Goal: Task Accomplishment & Management: Complete application form

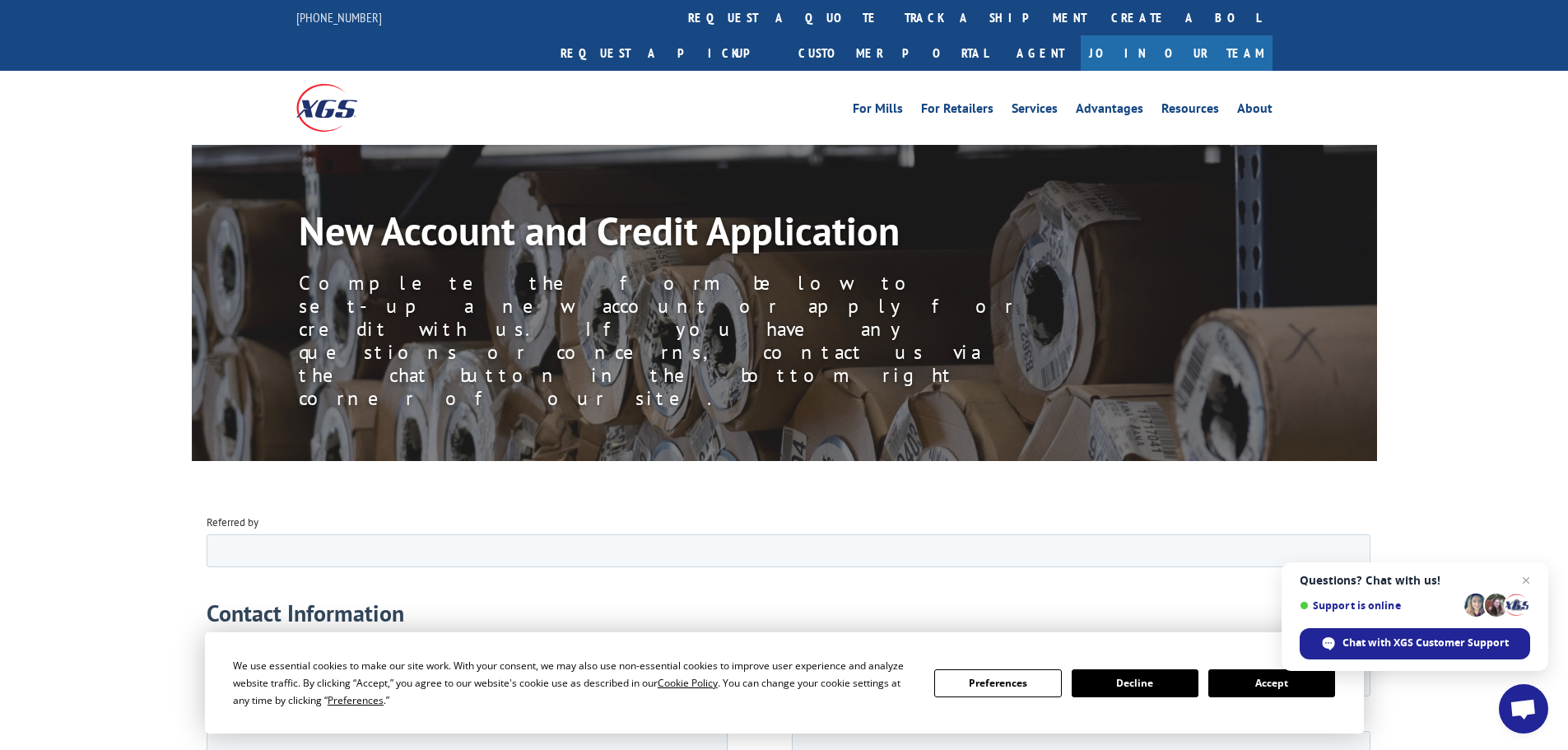
click at [1252, 685] on button "Accept" at bounding box center [1272, 683] width 126 height 28
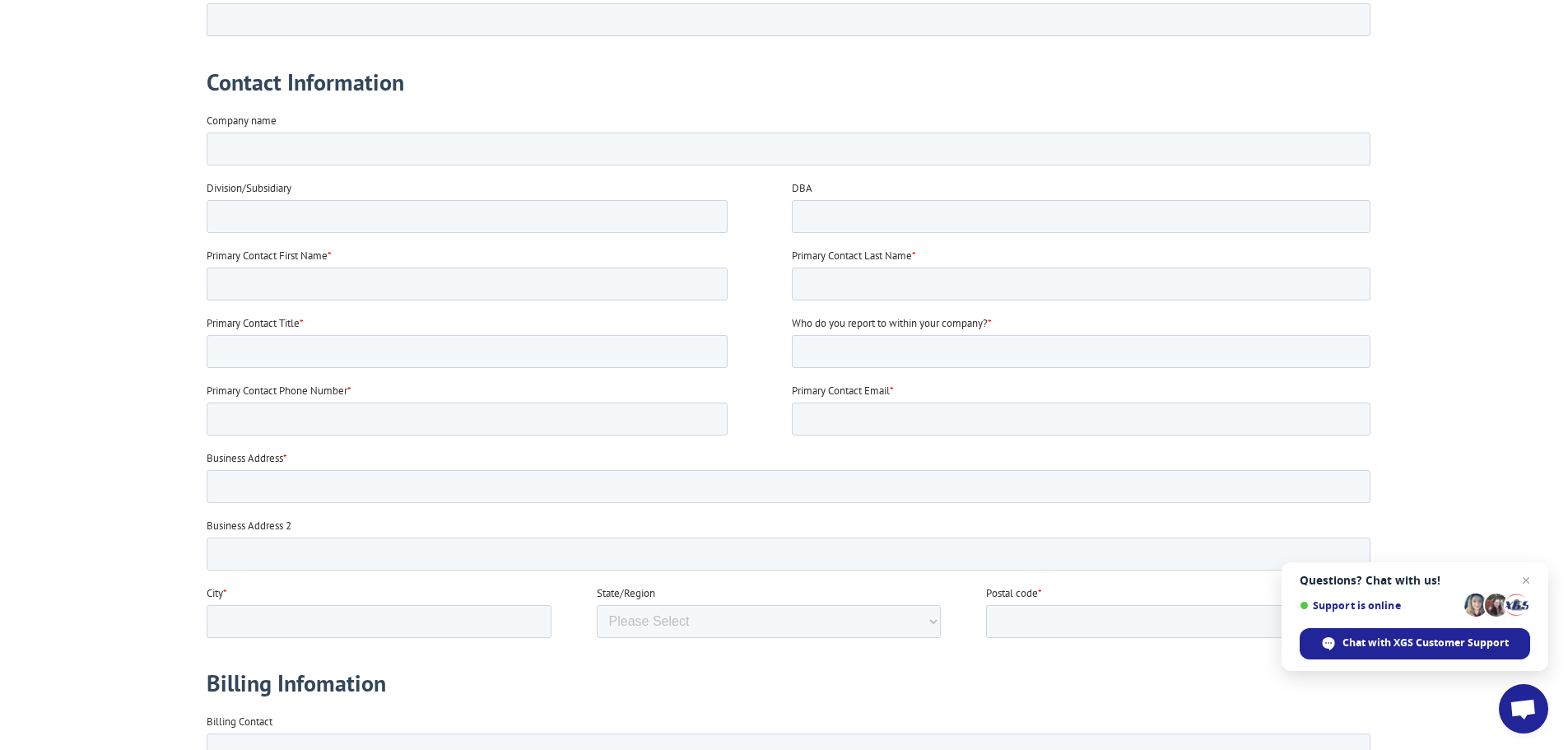
scroll to position [535, 0]
click at [791, 139] on input "Company name" at bounding box center [788, 145] width 1164 height 33
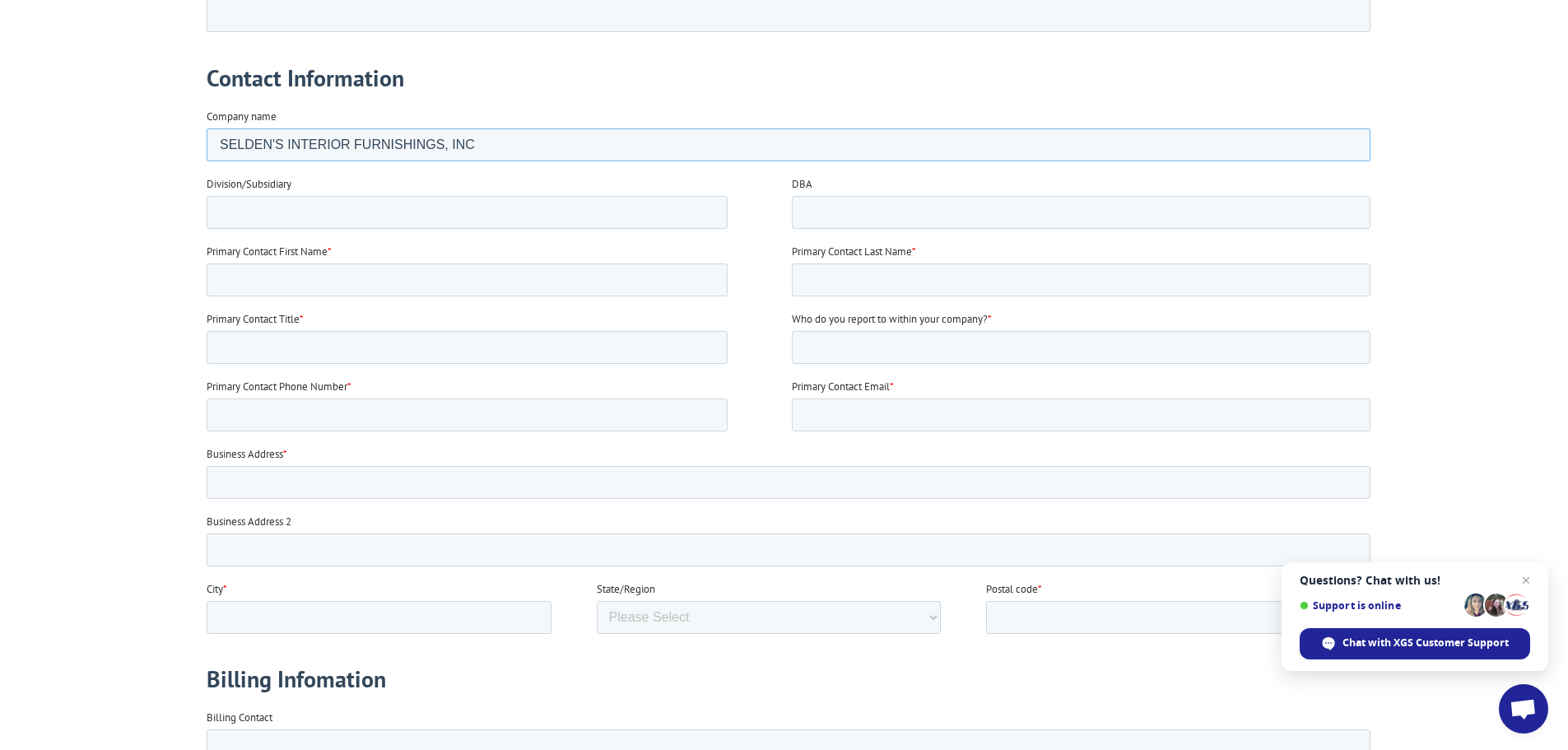
type input "SELDEN'S INTERIOR FURNISHINGS, INC"
click at [913, 206] on input "DBA" at bounding box center [1081, 213] width 579 height 33
type input "SELDENS DESIGNER HOME FURNISHINGS; SUMMER HOUSE, [PERSON_NAME]"
click at [316, 286] on input "Primary Contact First Name *" at bounding box center [466, 280] width 521 height 33
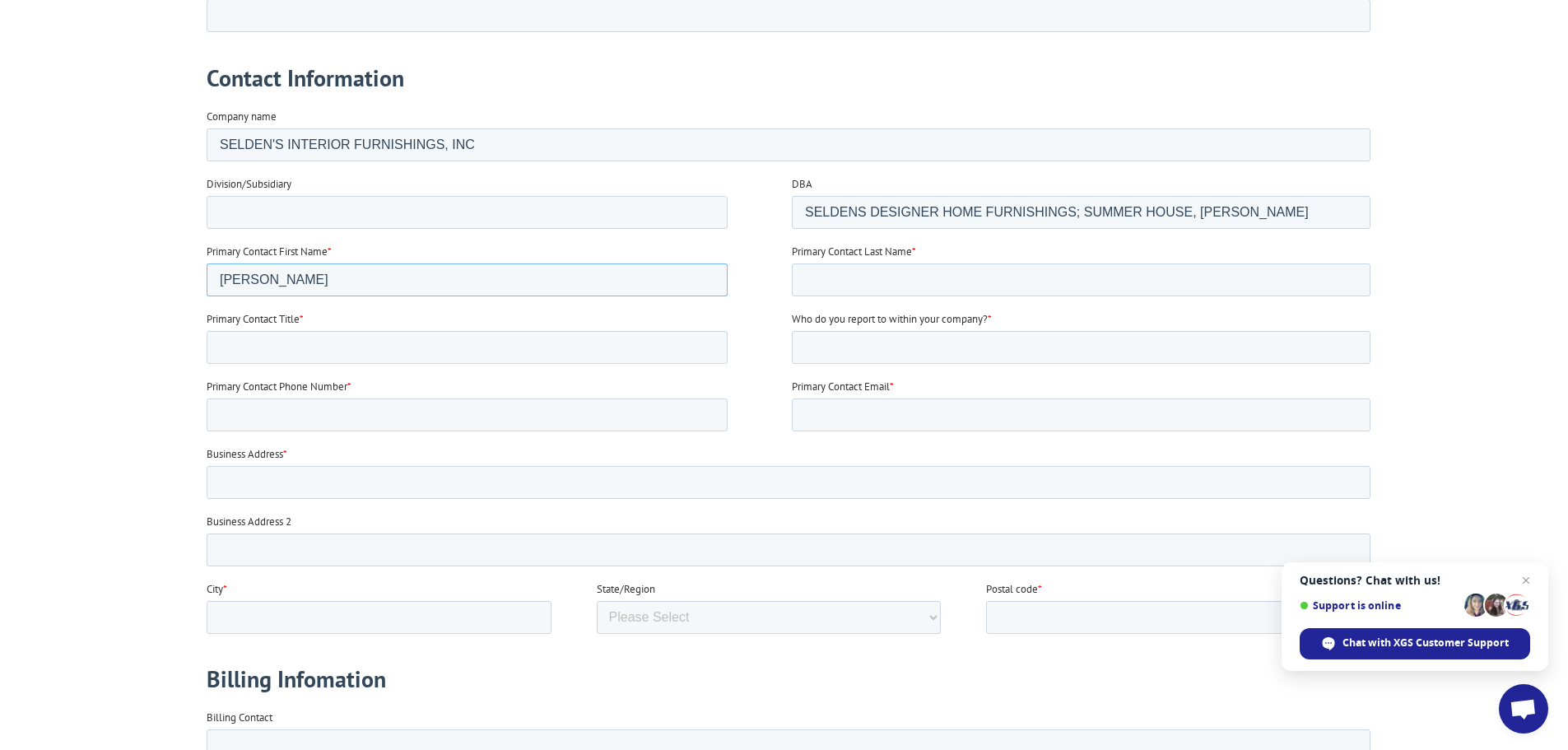
type input "[PERSON_NAME]"
type input "ACCOUNTS PAYABLE"
type input "[PERSON_NAME]"
type input "[PHONE_NUMBER]"
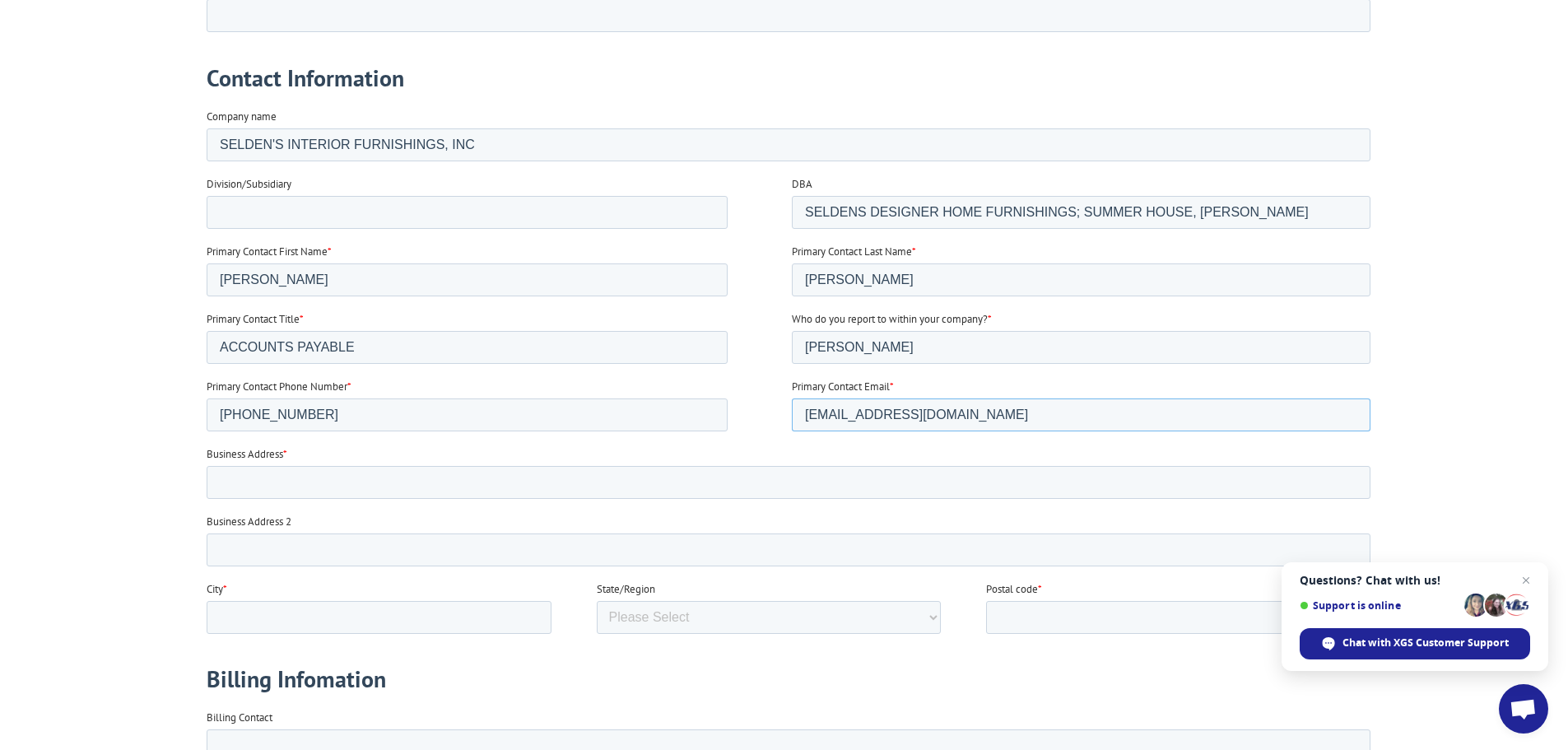
type input "[EMAIL_ADDRESS][DOMAIN_NAME]"
type input "[STREET_ADDRESS]"
type input "TACOMA"
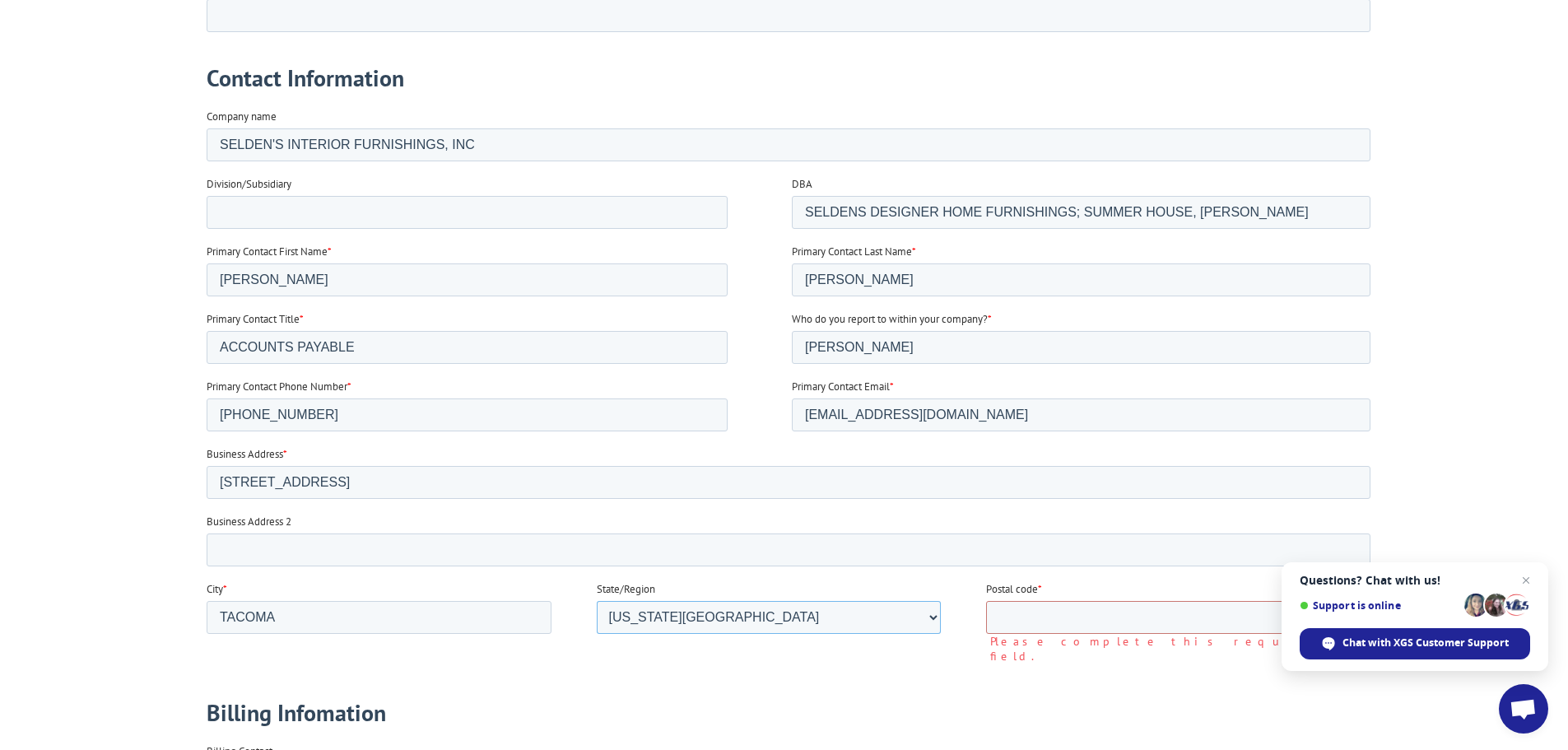
select select "[US_STATE]"
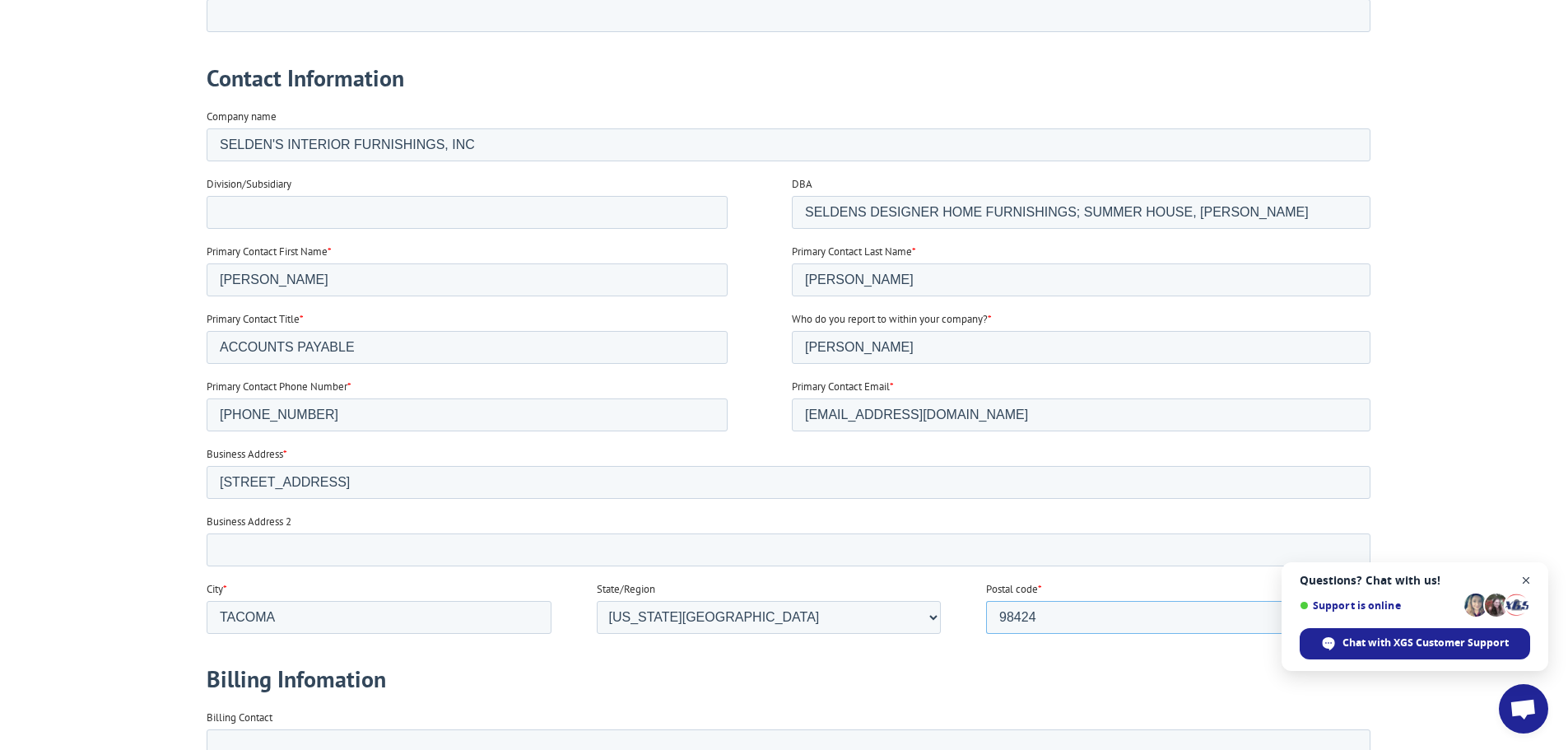
type input "98424"
click at [1526, 580] on span "Close chat" at bounding box center [1526, 580] width 21 height 21
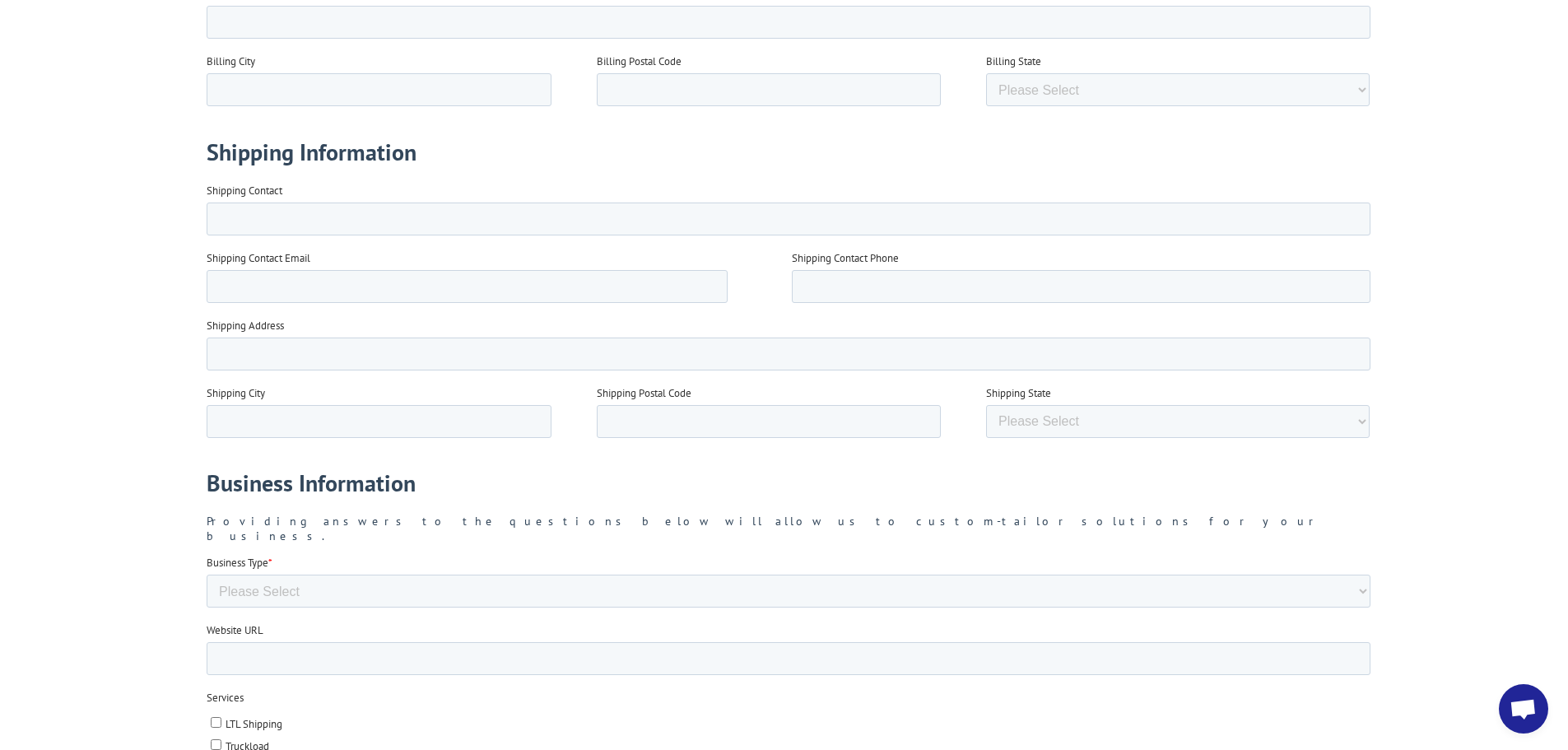
scroll to position [1453, 0]
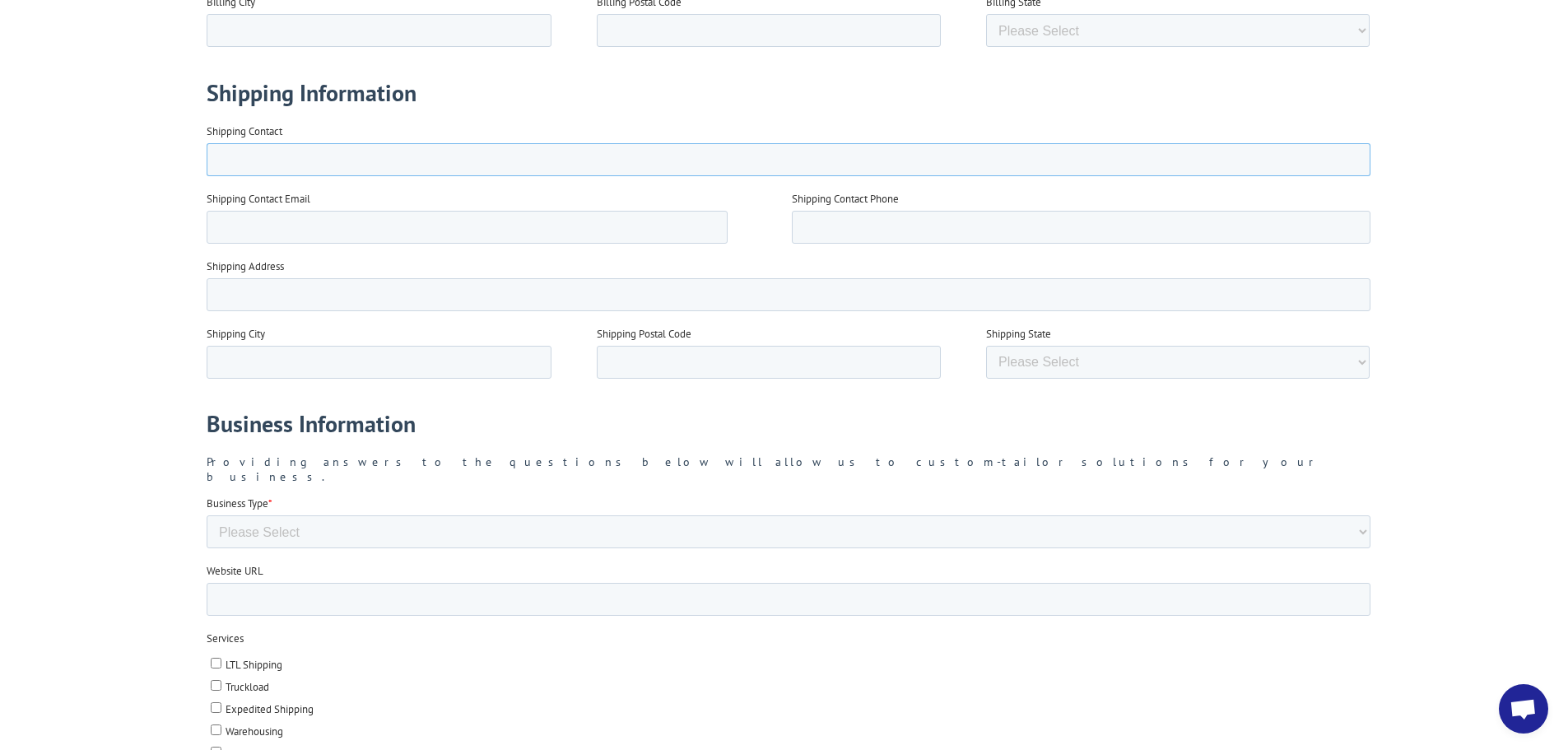
click at [706, 157] on input "Shipping Contact" at bounding box center [788, 160] width 1164 height 33
type input "[PERSON_NAME]"
type input "[PERSON_NAME][EMAIL_ADDRESS][DOMAIN_NAME]"
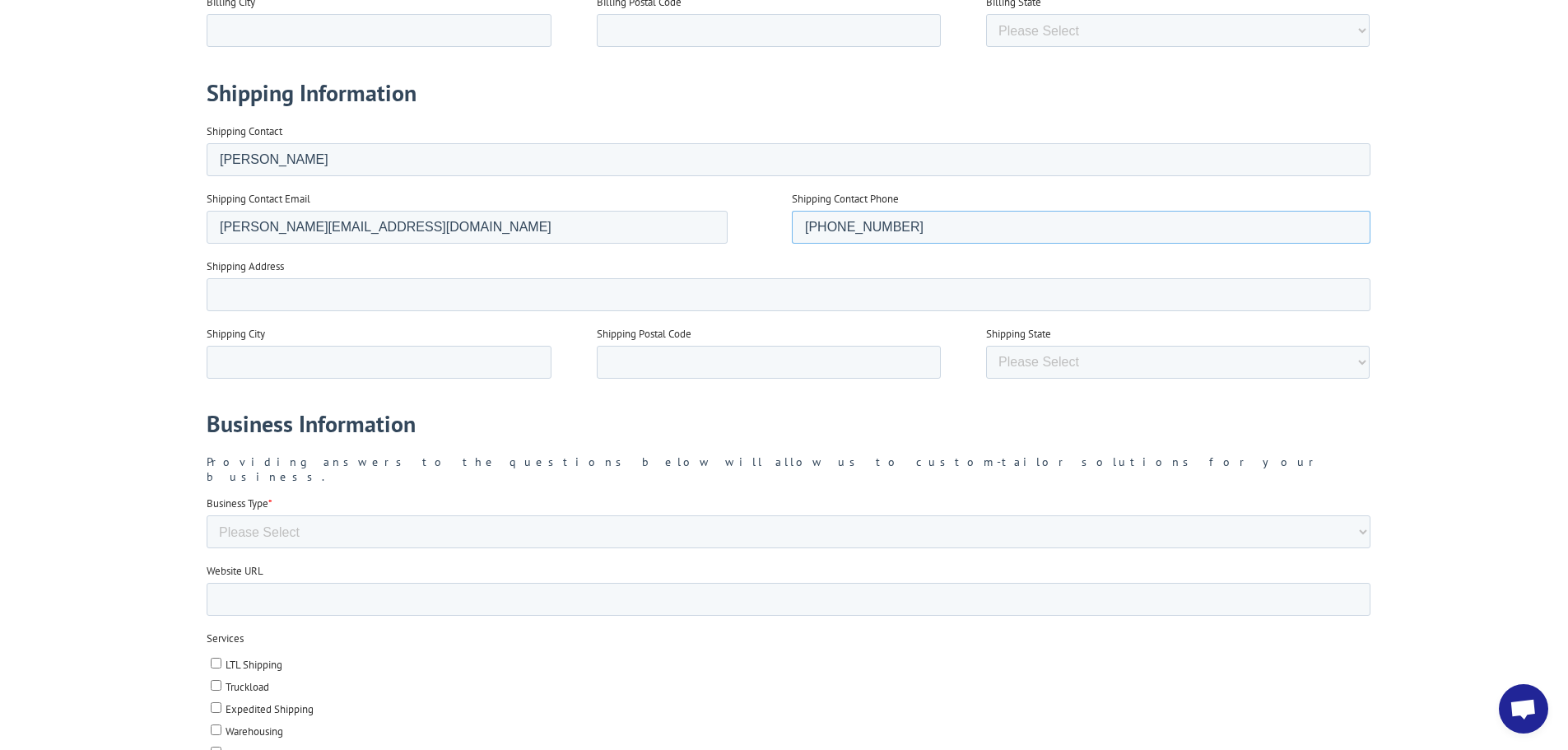
type input "[PHONE_NUMBER]"
type input "[STREET_ADDRESS]"
type input "TACOMA"
type input "W"
type input "98424"
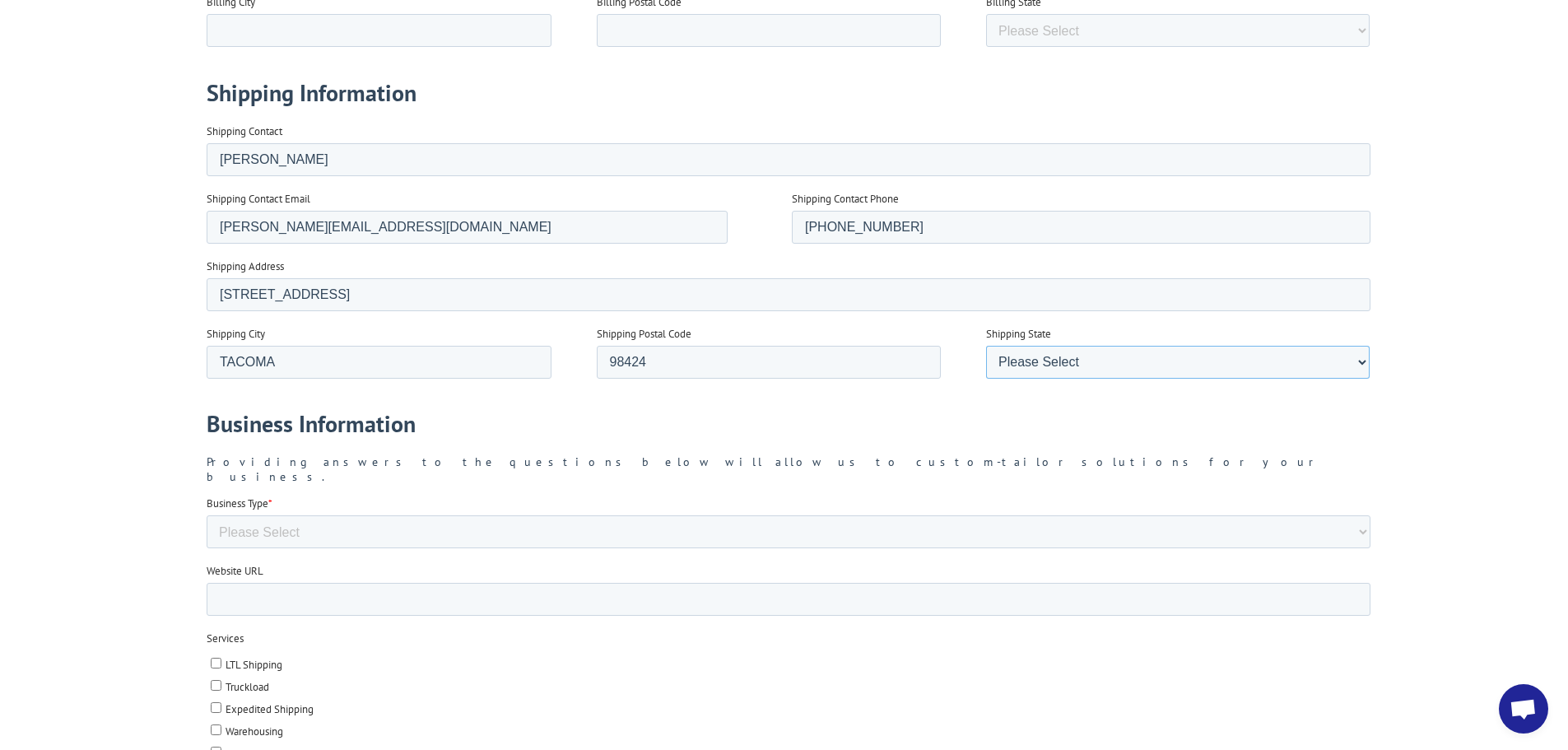
select select "[US_STATE]"
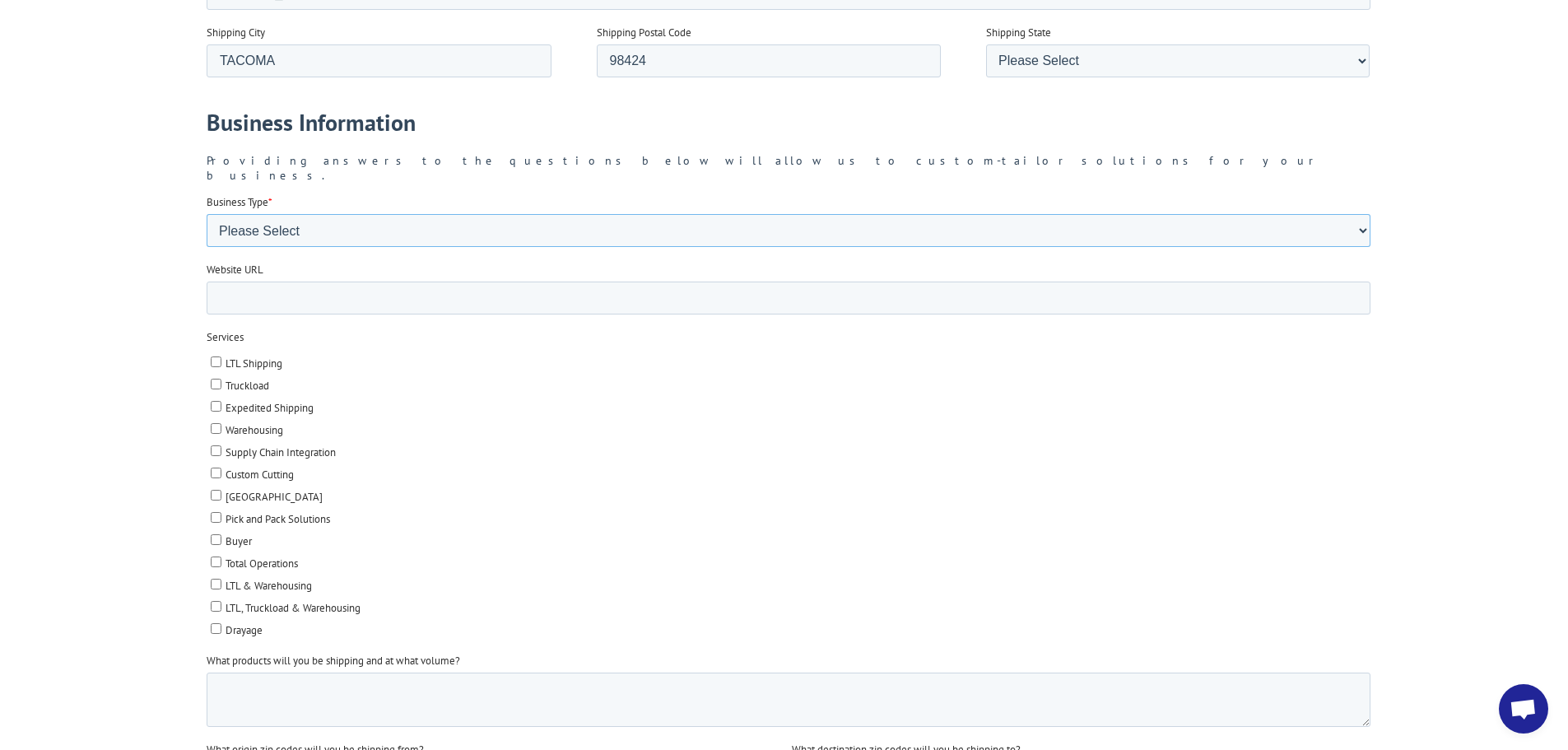
scroll to position [1750, 0]
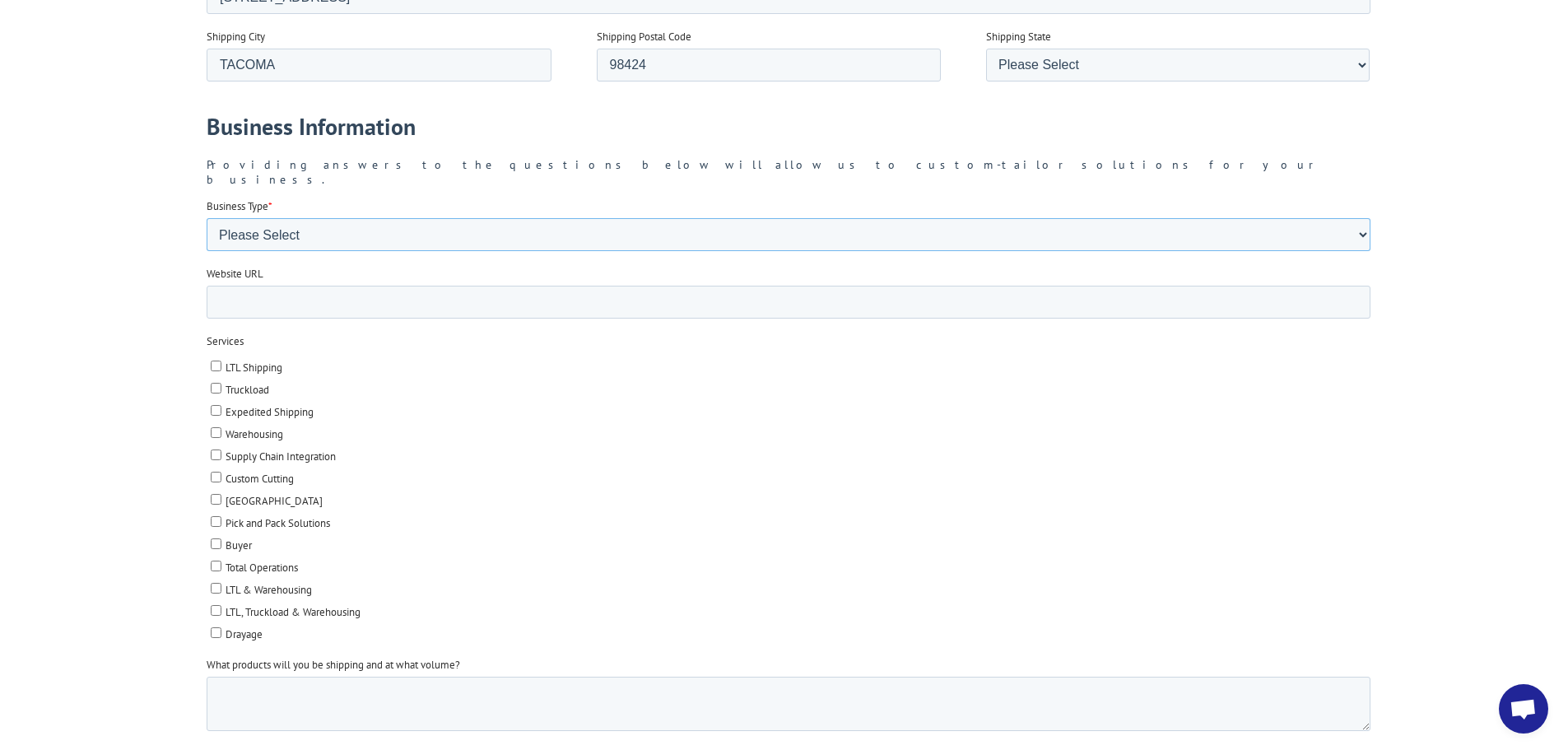
click at [1364, 220] on select "Please Select Flooring Mill, Manufacturer, or Importer Manufacturer - Other Nat…" at bounding box center [788, 234] width 1164 height 33
select select "Independent Retailer"
click at [206, 251] on select "Please Select Flooring Mill, Manufacturer, or Importer Manufacturer - Other Nat…" at bounding box center [788, 234] width 1164 height 33
click at [249, 290] on input "Website URL" at bounding box center [788, 303] width 1164 height 33
type input "[DOMAIN_NAME]"
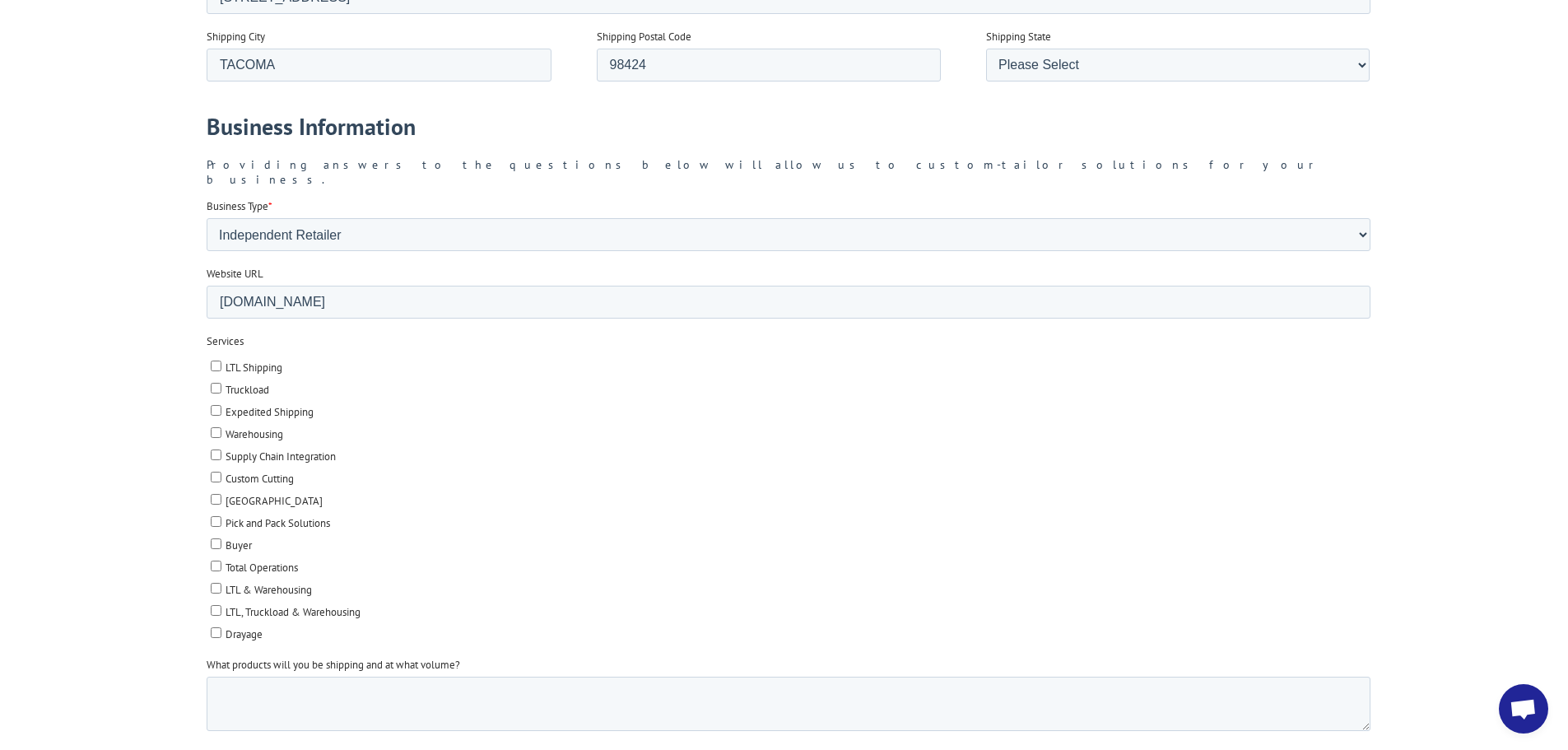
click at [213, 539] on input "Buyer" at bounding box center [214, 544] width 11 height 11
click at [214, 539] on input "Buyer" at bounding box center [214, 544] width 11 height 11
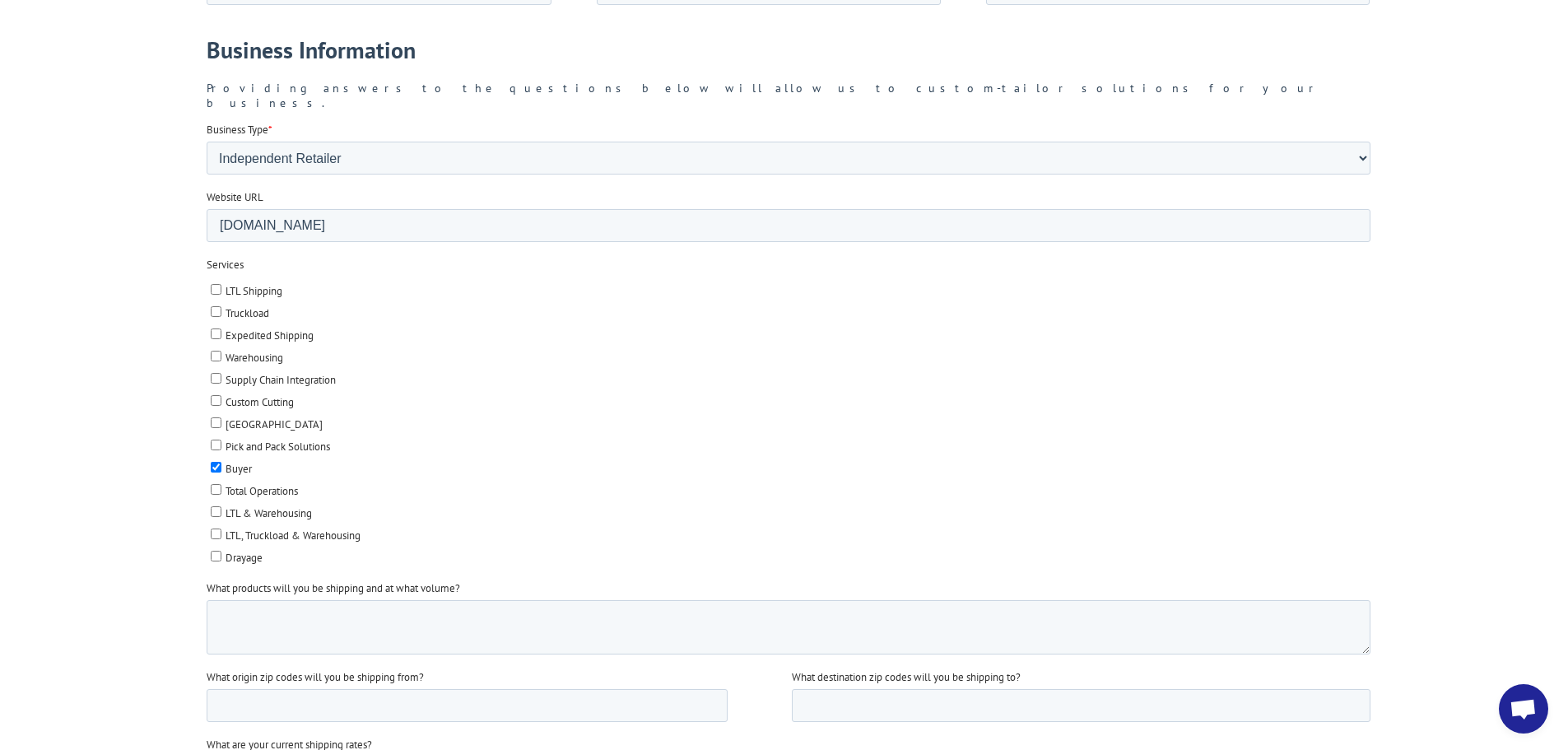
scroll to position [1818, 0]
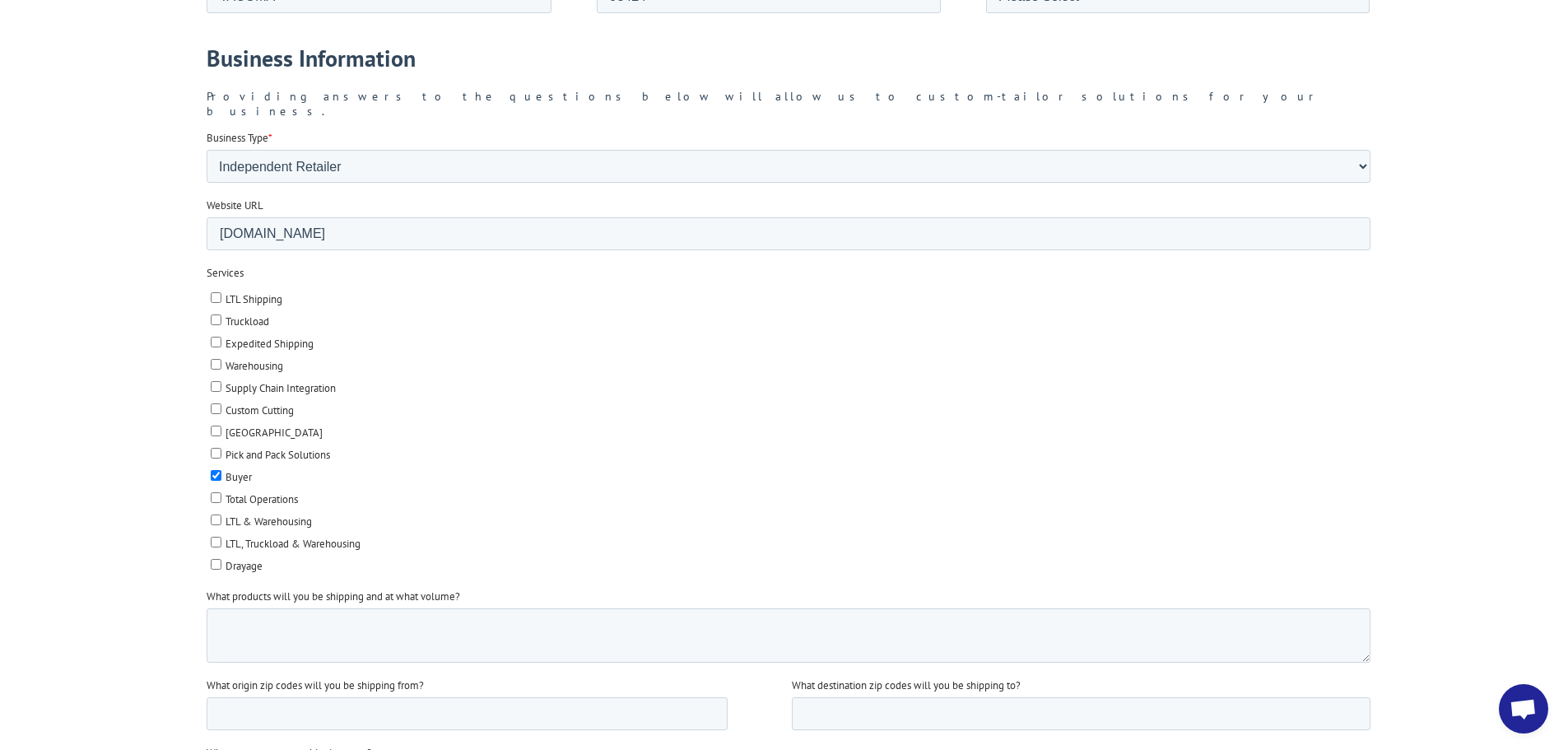
click at [216, 470] on input "Buyer" at bounding box center [214, 475] width 11 height 11
checkbox input "false"
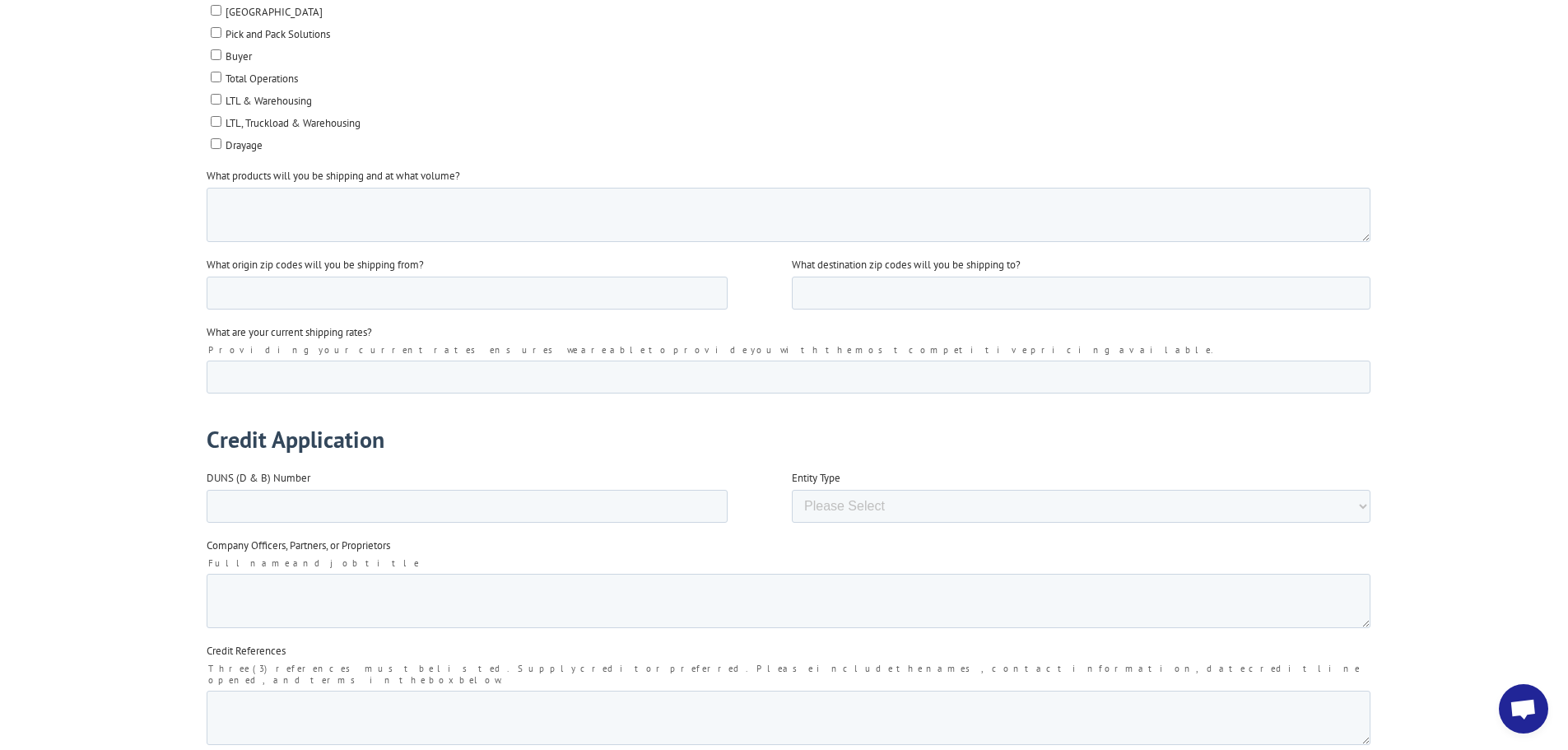
scroll to position [2383, 0]
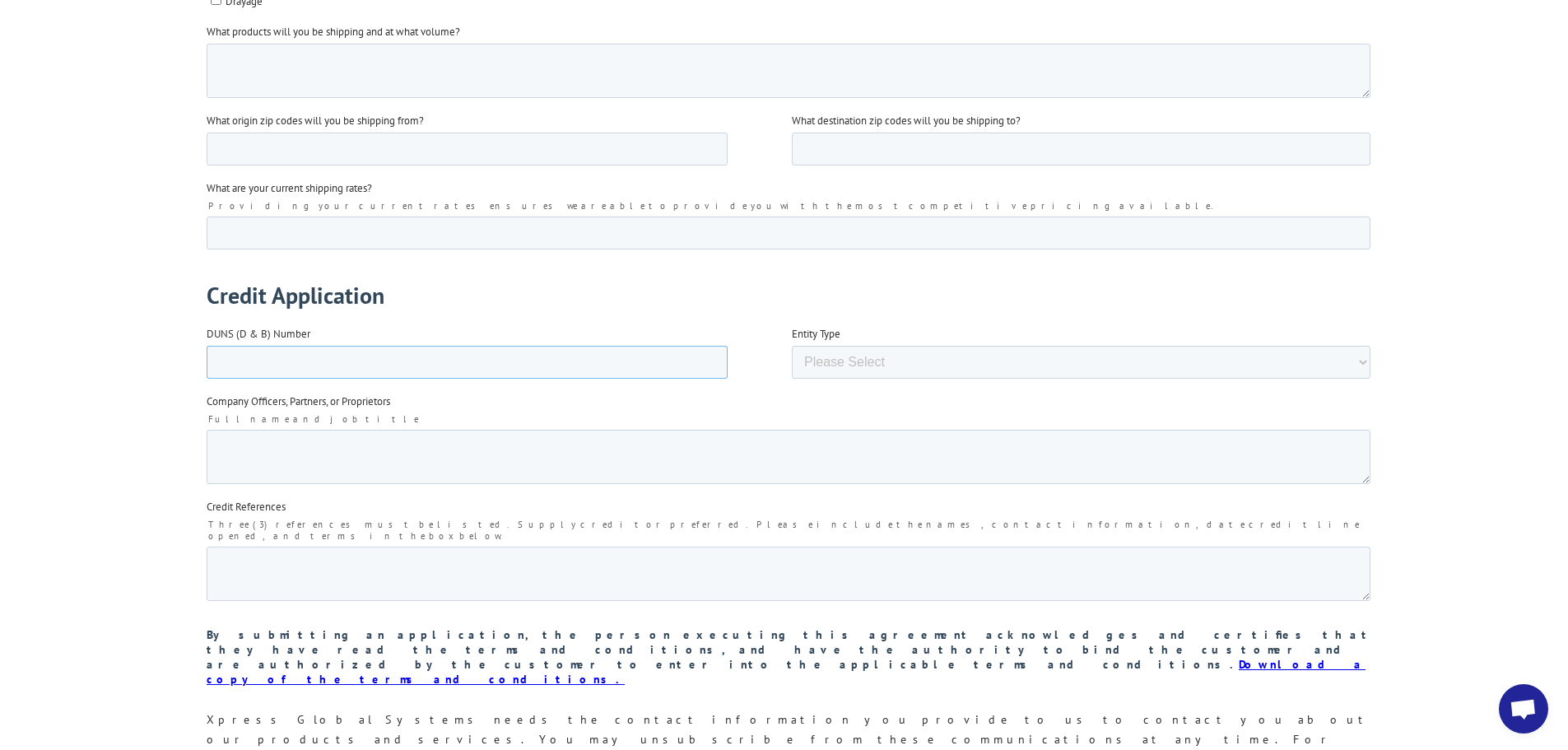
click at [325, 346] on input "DUNS (D & B) Number" at bounding box center [466, 363] width 521 height 33
click at [344, 430] on textarea "Company Officers, Partners, or Proprietors" at bounding box center [788, 456] width 1164 height 54
paste textarea "[PERSON_NAME], President [EMAIL_ADDRESS][DOMAIN_NAME] [PERSON_NAME] Cross, VP […"
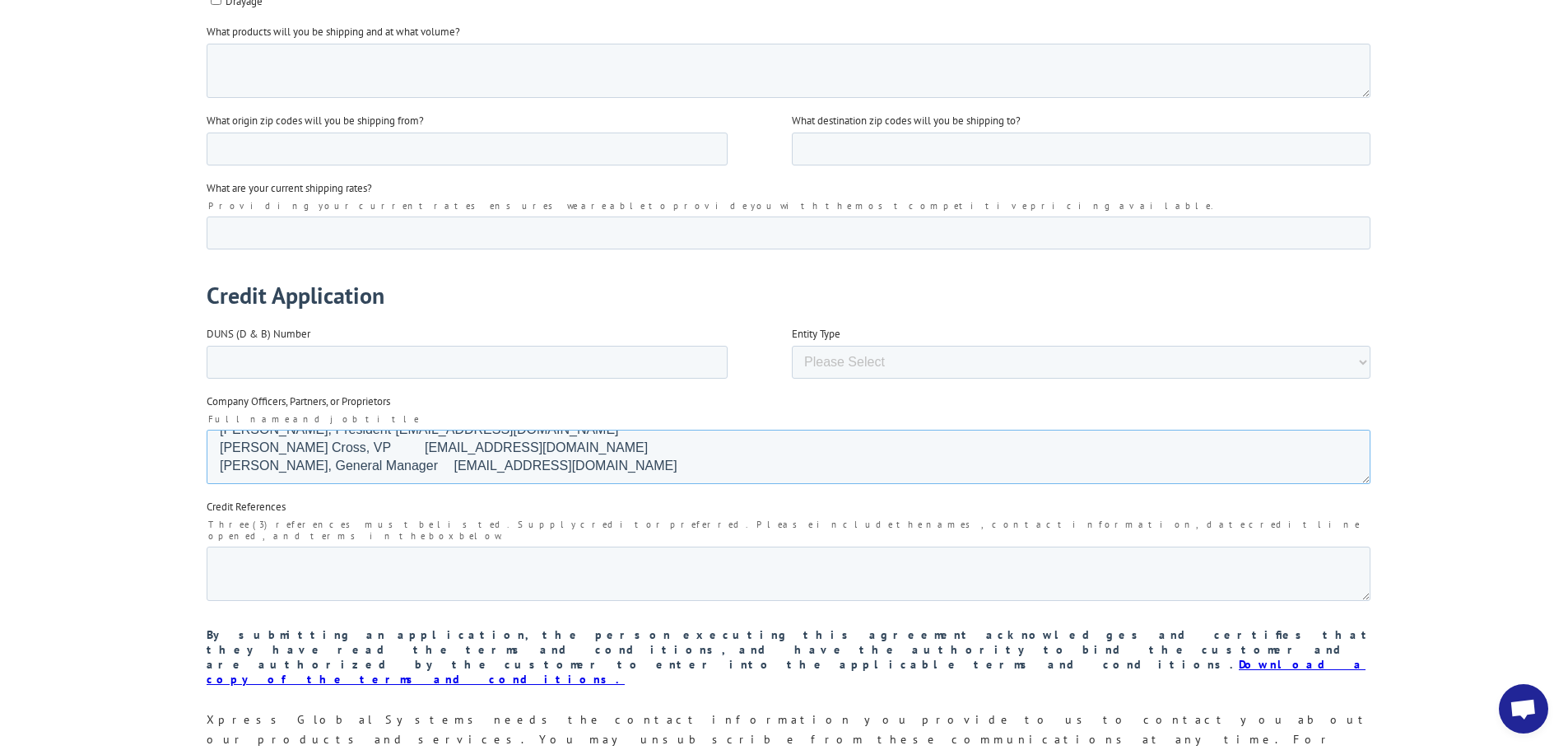
scroll to position [18, 0]
type textarea "[PERSON_NAME], President [EMAIL_ADDRESS][DOMAIN_NAME] [PERSON_NAME] Cross, VP […"
click at [331, 546] on textarea "Credit References" at bounding box center [788, 573] width 1164 height 54
paste textarea "[PERSON_NAME] Martins [EMAIL_ADDRESS][PERSON_NAME][PERSON_NAME][DOMAIN_NAME] On…"
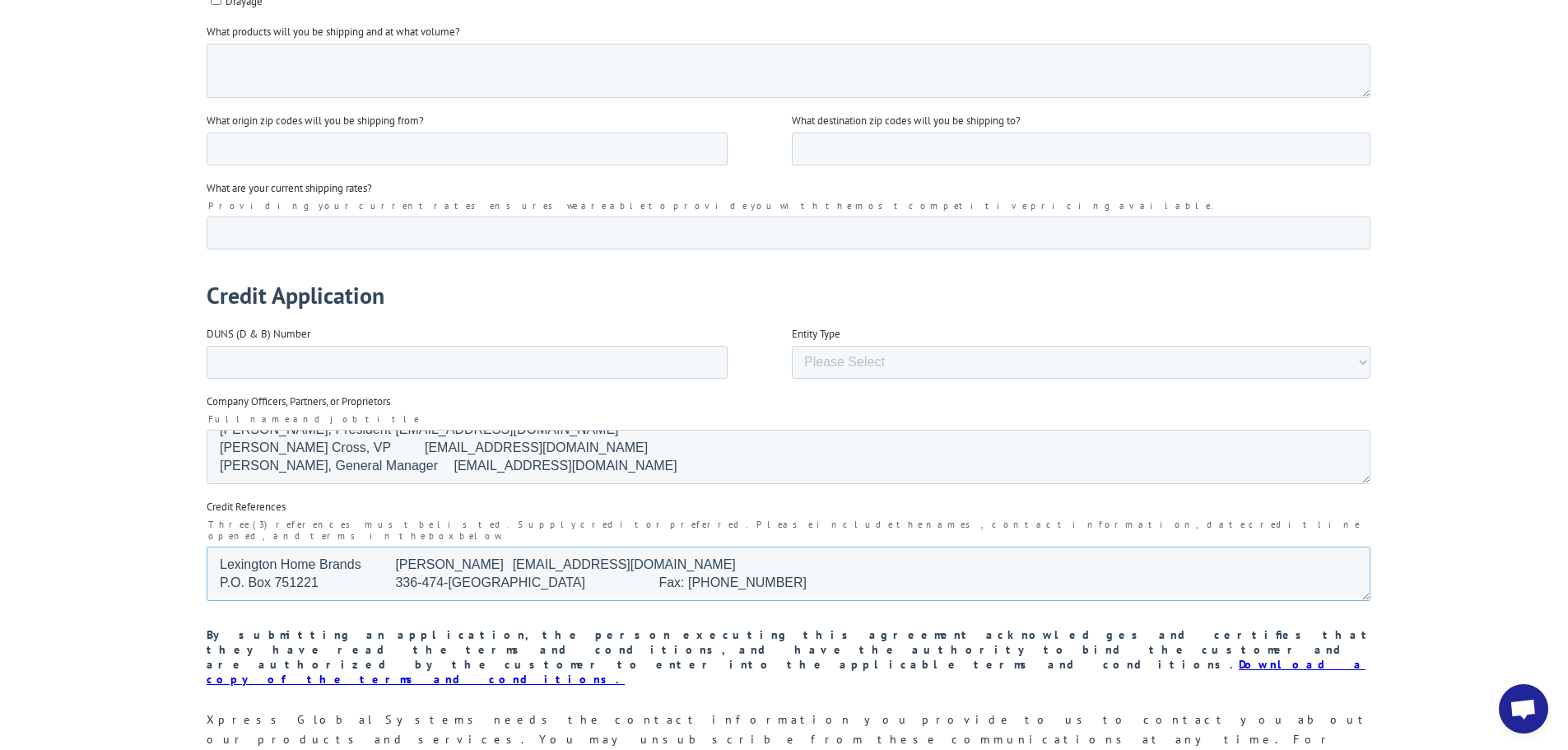
scroll to position [235, 0]
type textarea "[PERSON_NAME] Martins [EMAIL_ADDRESS][PERSON_NAME][PERSON_NAME][DOMAIN_NAME] On…"
click at [226, 346] on input "DUNS (D & B) Number" at bounding box center [466, 363] width 521 height 33
